Goal: Task Accomplishment & Management: Manage account settings

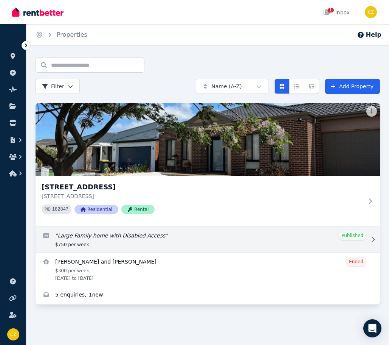
click at [370, 239] on icon at bounding box center [374, 238] width 8 height 5
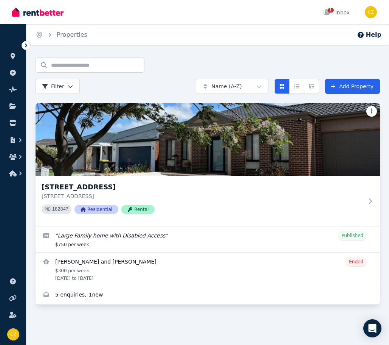
click at [368, 109] on html "Open main menu 1 Inbox Open user menu ORGANISE Properties Add property Pulse BE…" at bounding box center [194, 172] width 389 height 345
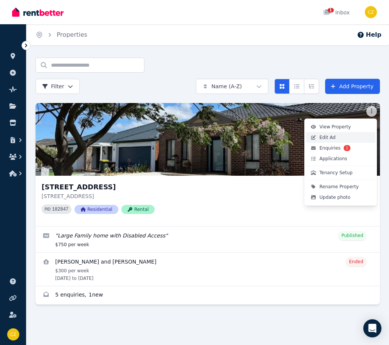
click at [322, 135] on span "Edit Ad" at bounding box center [328, 137] width 16 height 6
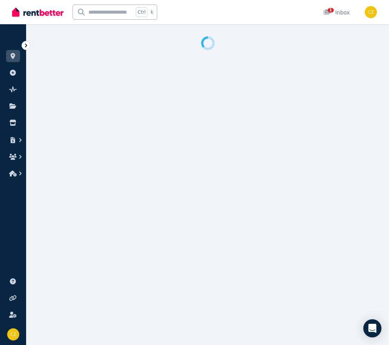
select select "**********"
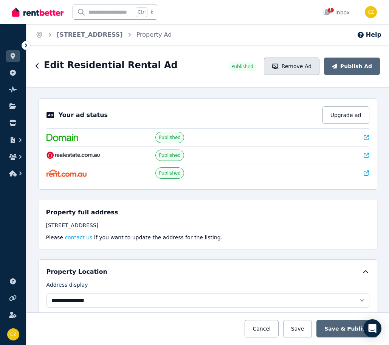
click at [313, 71] on button "Remove Ad" at bounding box center [292, 65] width 56 height 17
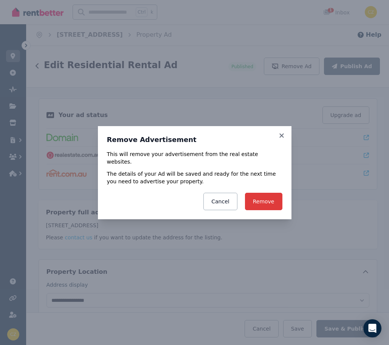
click at [260, 193] on button "Remove" at bounding box center [263, 201] width 37 height 17
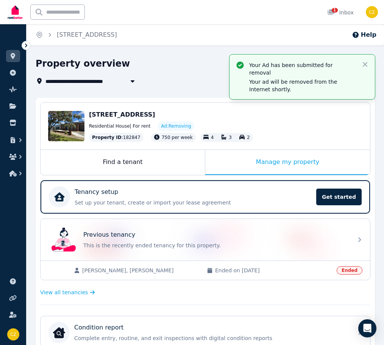
click at [365, 17] on div "Open user menu" at bounding box center [371, 12] width 12 height 12
click at [365, 17] on img "button" at bounding box center [371, 12] width 12 height 12
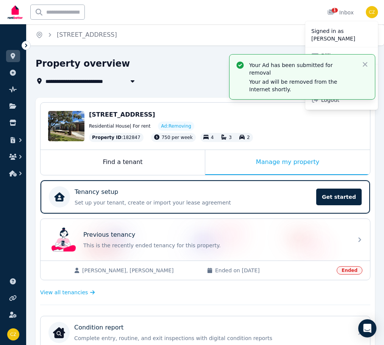
click at [284, 37] on div "Home [STREET_ADDRESS] Help" at bounding box center [204, 34] width 357 height 21
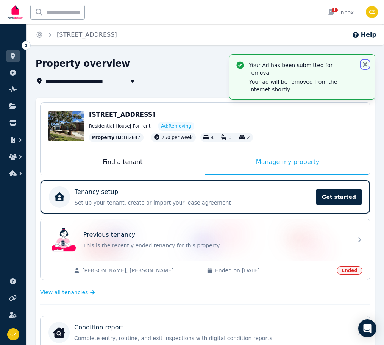
click at [363, 65] on icon "button" at bounding box center [365, 65] width 8 height 8
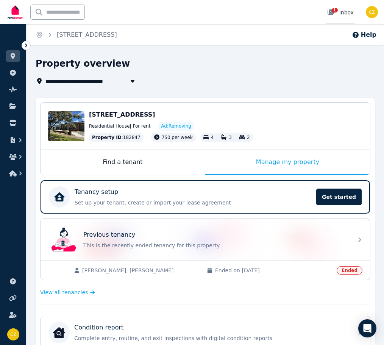
click at [331, 19] on link "1 Inbox" at bounding box center [340, 12] width 30 height 24
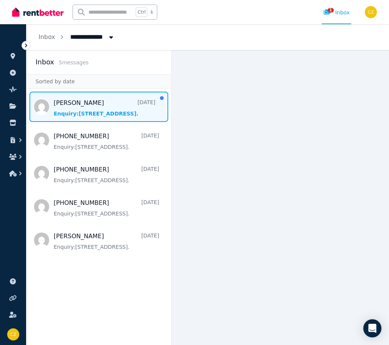
click at [82, 107] on span "Message list" at bounding box center [98, 107] width 145 height 30
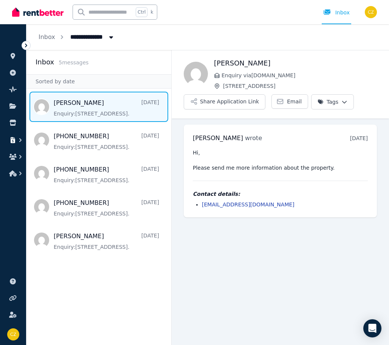
click at [21, 141] on icon "button" at bounding box center [21, 140] width 8 height 8
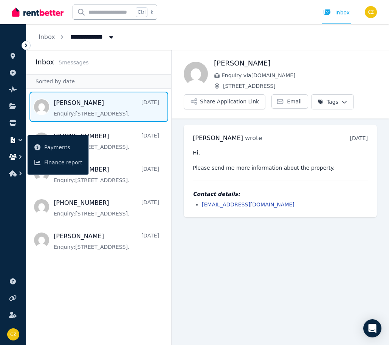
click at [20, 157] on icon "button" at bounding box center [21, 157] width 8 height 8
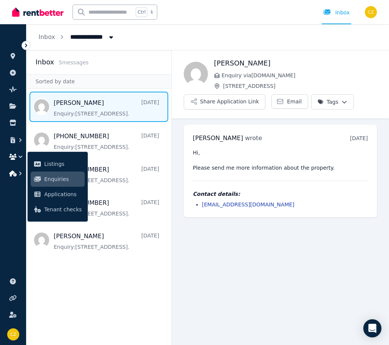
click at [19, 176] on icon "button" at bounding box center [21, 173] width 8 height 8
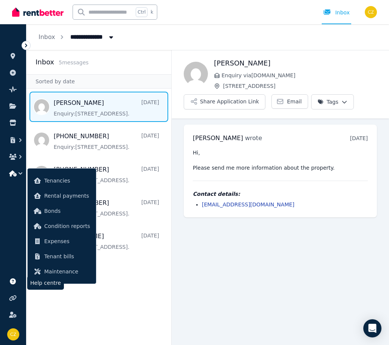
click at [13, 282] on icon at bounding box center [13, 281] width 8 height 6
click at [16, 315] on icon at bounding box center [12, 314] width 7 height 6
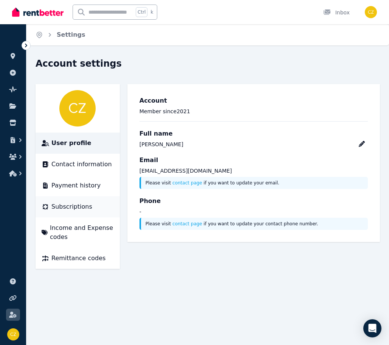
click at [77, 205] on span "Subscriptions" at bounding box center [71, 206] width 41 height 9
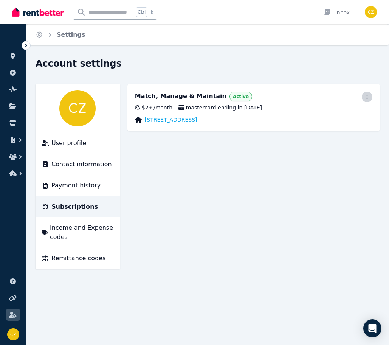
click at [362, 96] on span "button" at bounding box center [367, 97] width 11 height 11
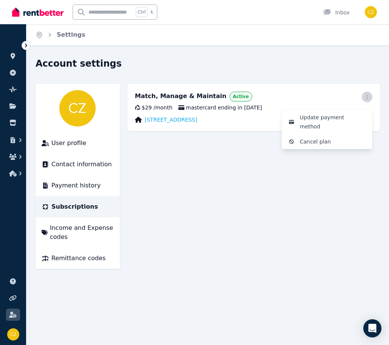
click at [363, 96] on span "button" at bounding box center [367, 97] width 11 height 11
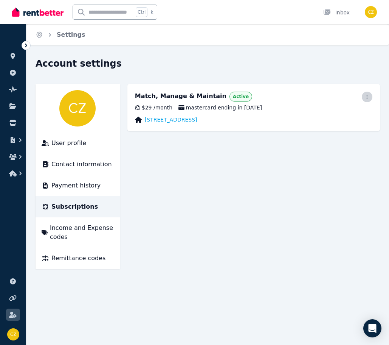
click at [362, 97] on span "button" at bounding box center [367, 97] width 11 height 11
click at [298, 134] on button "Cancel plan" at bounding box center [327, 141] width 91 height 15
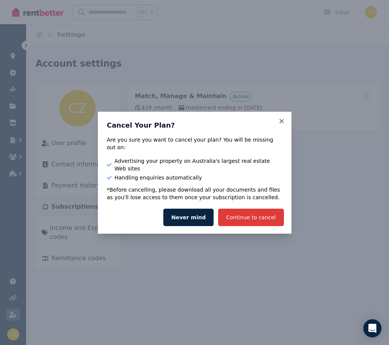
click at [235, 209] on button "Continue to cancel" at bounding box center [250, 216] width 65 height 17
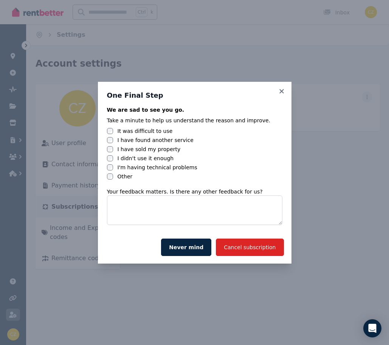
click at [137, 160] on label "I didn't use it enough" at bounding box center [146, 158] width 56 height 8
click at [259, 248] on button "Cancel subscription" at bounding box center [250, 246] width 68 height 17
